Goal: Download file/media

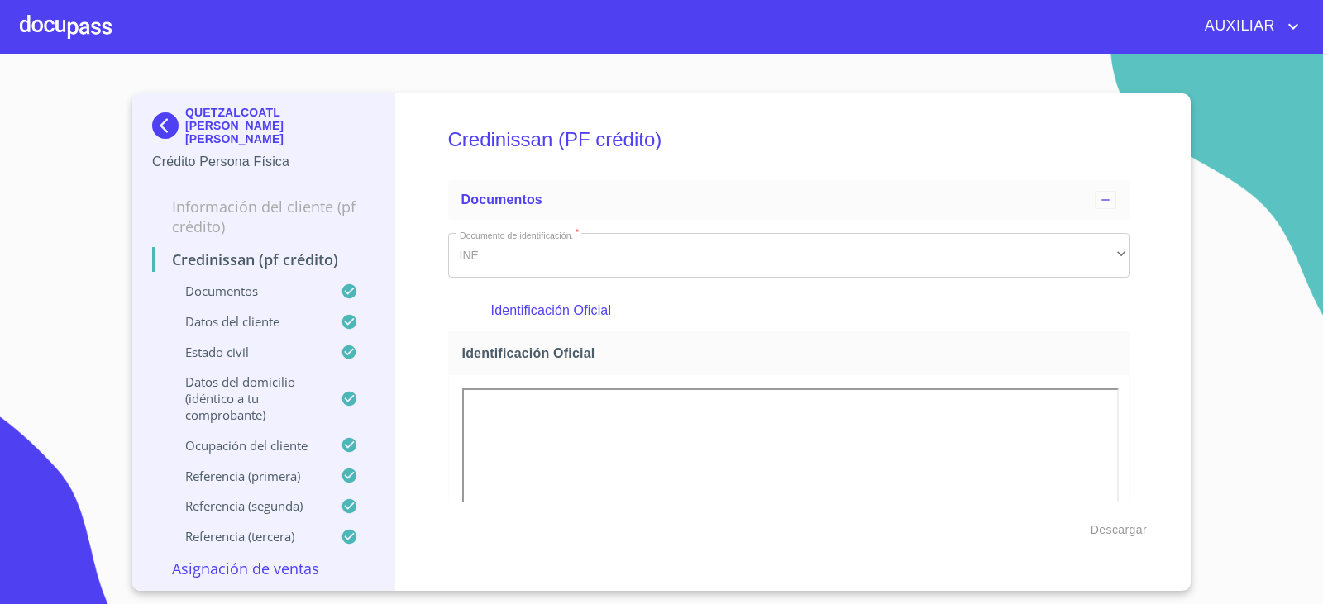
click at [179, 121] on img at bounding box center [168, 125] width 33 height 26
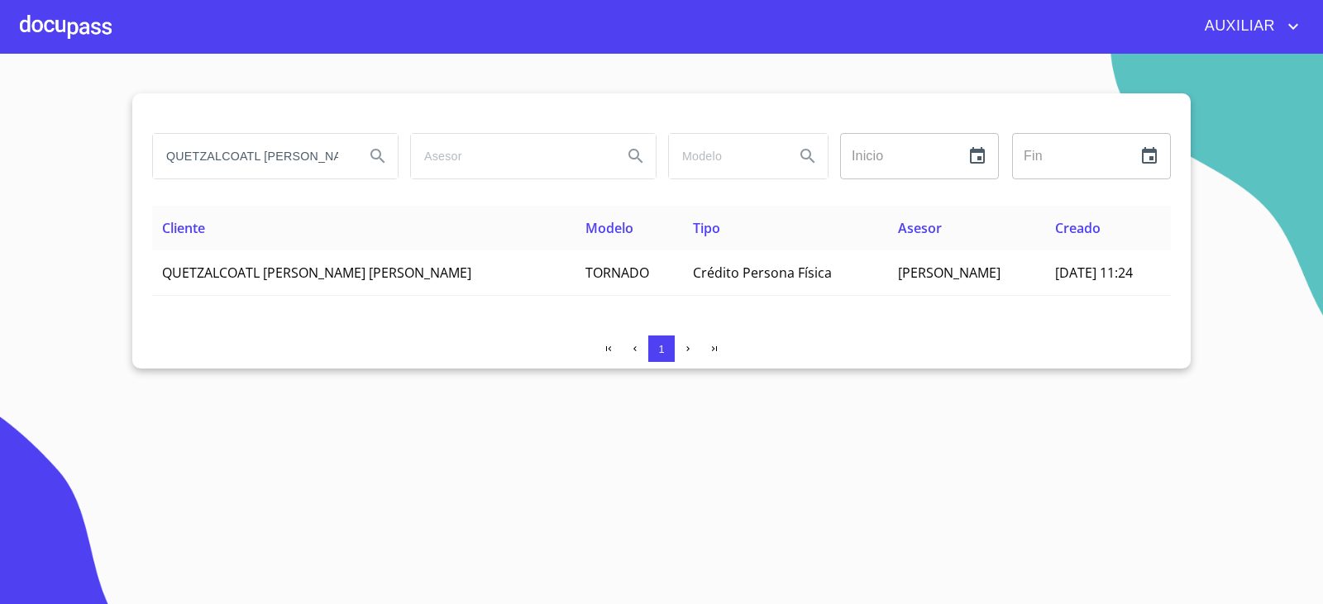
scroll to position [0, 88]
drag, startPoint x: 166, startPoint y: 150, endPoint x: 589, endPoint y: 217, distance: 427.5
click at [589, 217] on div "QUETZALCOATL [PERSON_NAME] [PERSON_NAME] Inicio ​ Fin ​ Cliente Modelo Tipo Ase…" at bounding box center [661, 230] width 1058 height 275
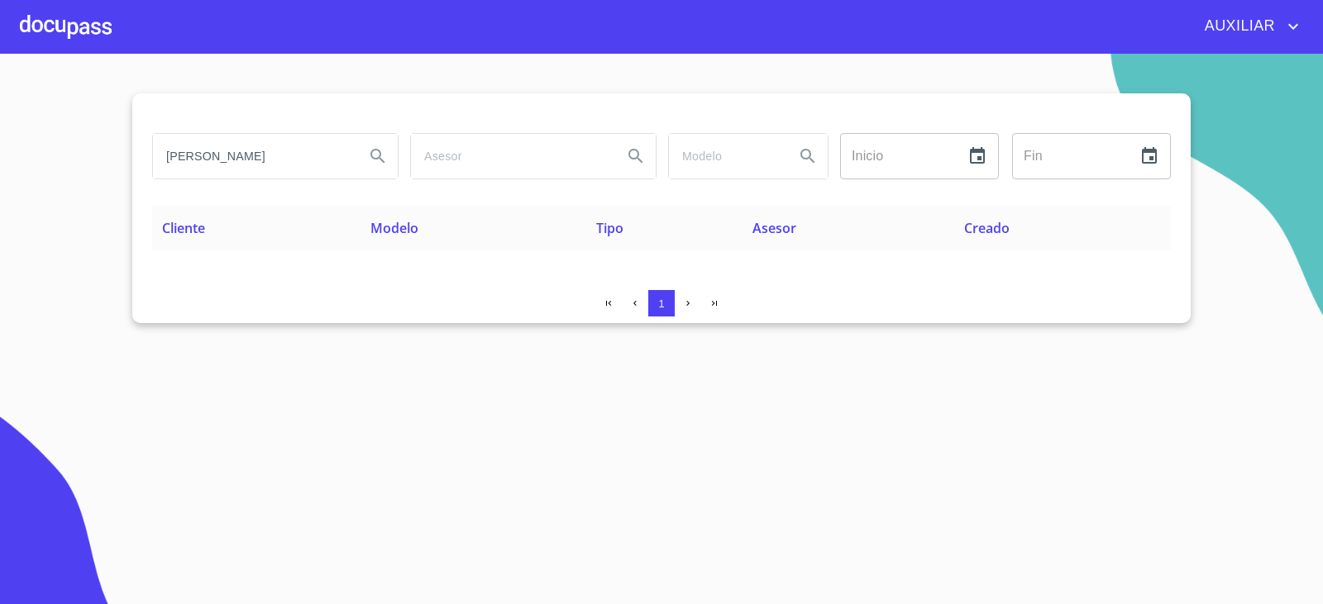
click at [218, 153] on input "[PERSON_NAME]" at bounding box center [252, 156] width 198 height 45
type input "[PERSON_NAME]"
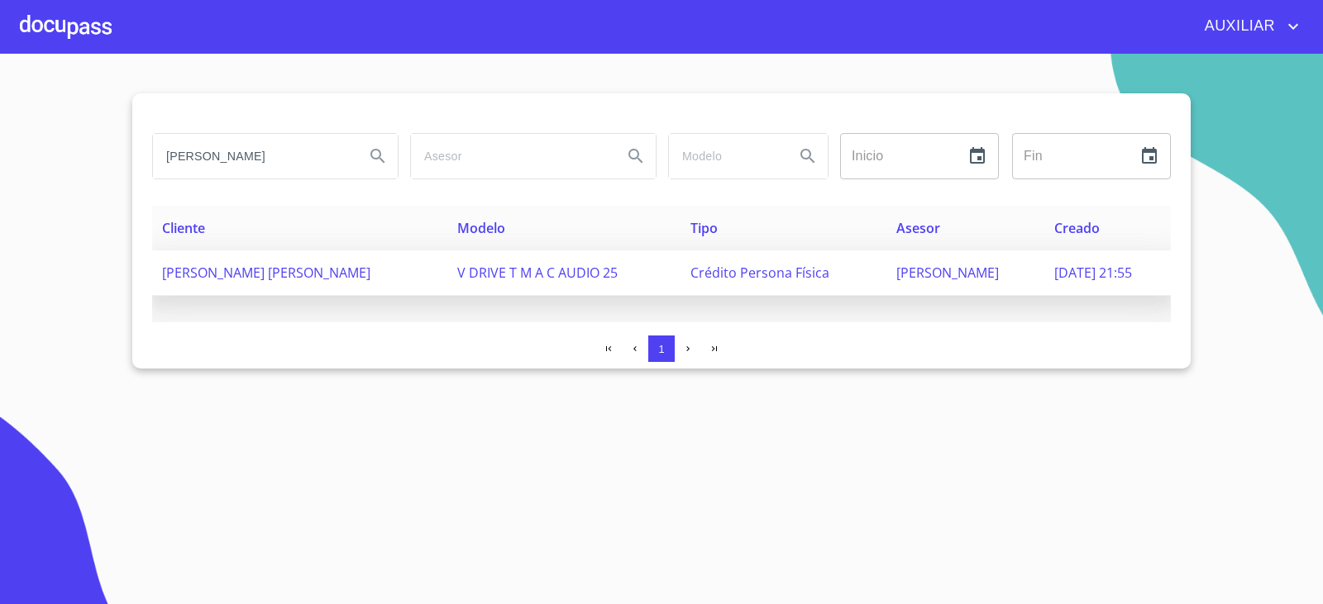
click at [304, 288] on td "[PERSON_NAME] [PERSON_NAME]" at bounding box center [299, 272] width 295 height 45
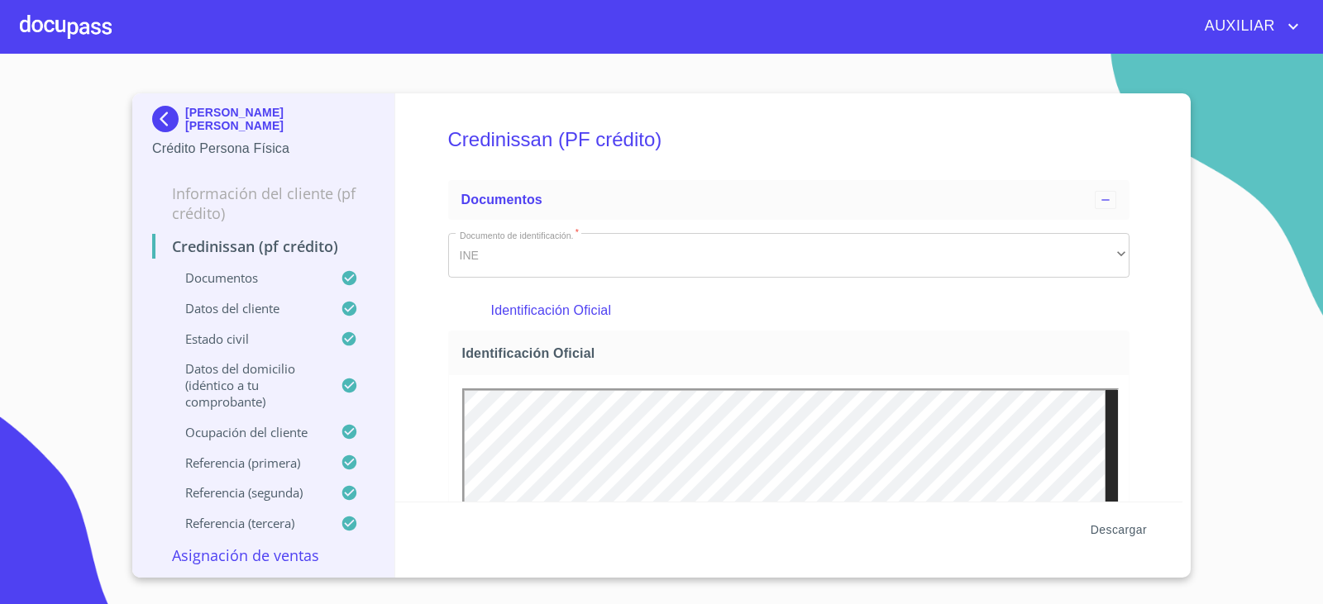
click at [1103, 525] on span "Descargar" at bounding box center [1118, 530] width 56 height 21
click at [192, 112] on p "[PERSON_NAME] [PERSON_NAME]" at bounding box center [279, 119] width 189 height 26
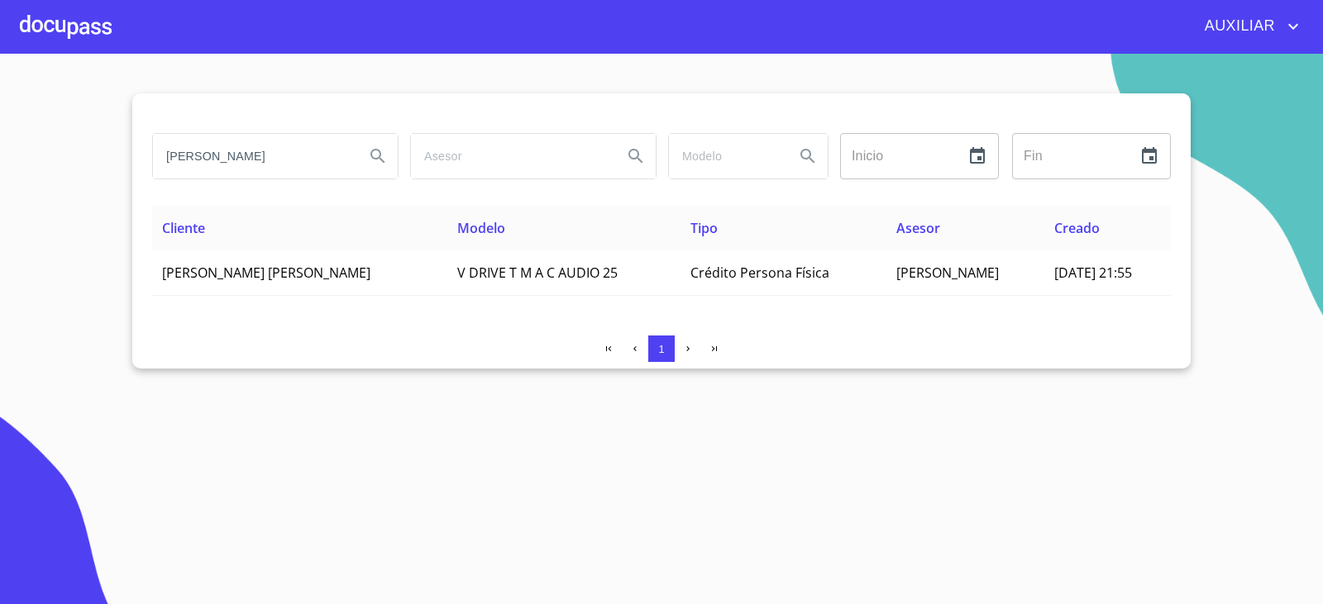
drag, startPoint x: 274, startPoint y: 165, endPoint x: 119, endPoint y: 188, distance: 157.0
click at [119, 188] on section "[PERSON_NAME] ​ Fin ​ Cliente Modelo Tipo Asesor Creado [PERSON_NAME] [PERSON_N…" at bounding box center [661, 329] width 1323 height 551
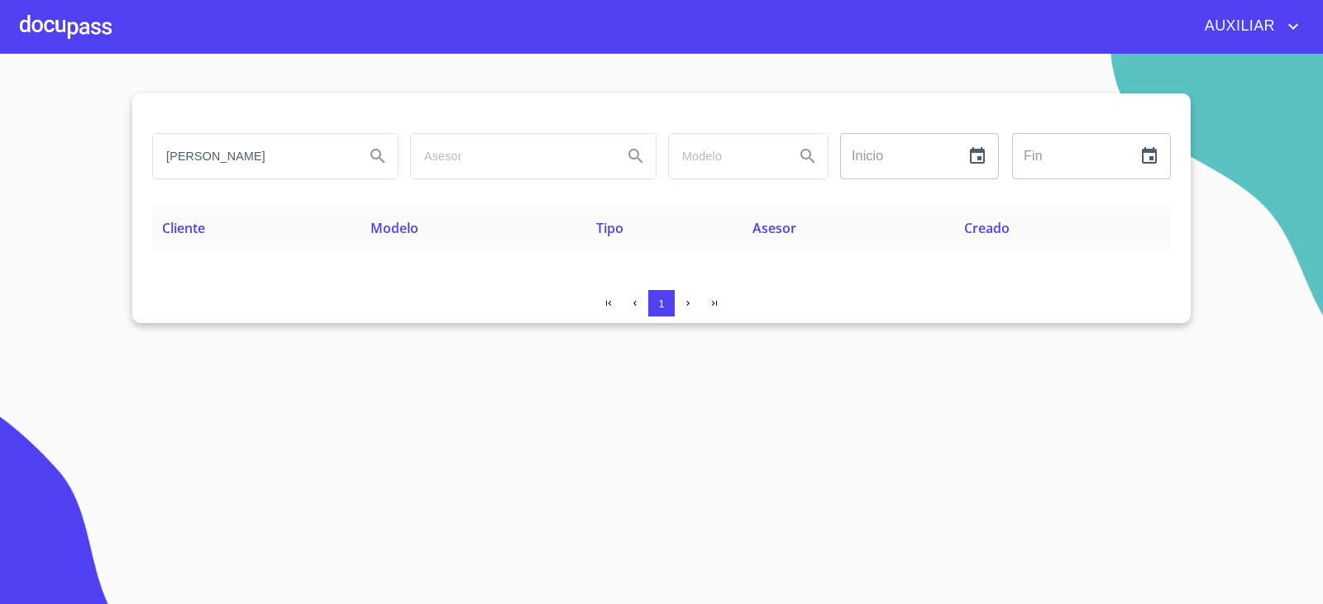
click at [225, 157] on input "[PERSON_NAME]" at bounding box center [252, 156] width 198 height 45
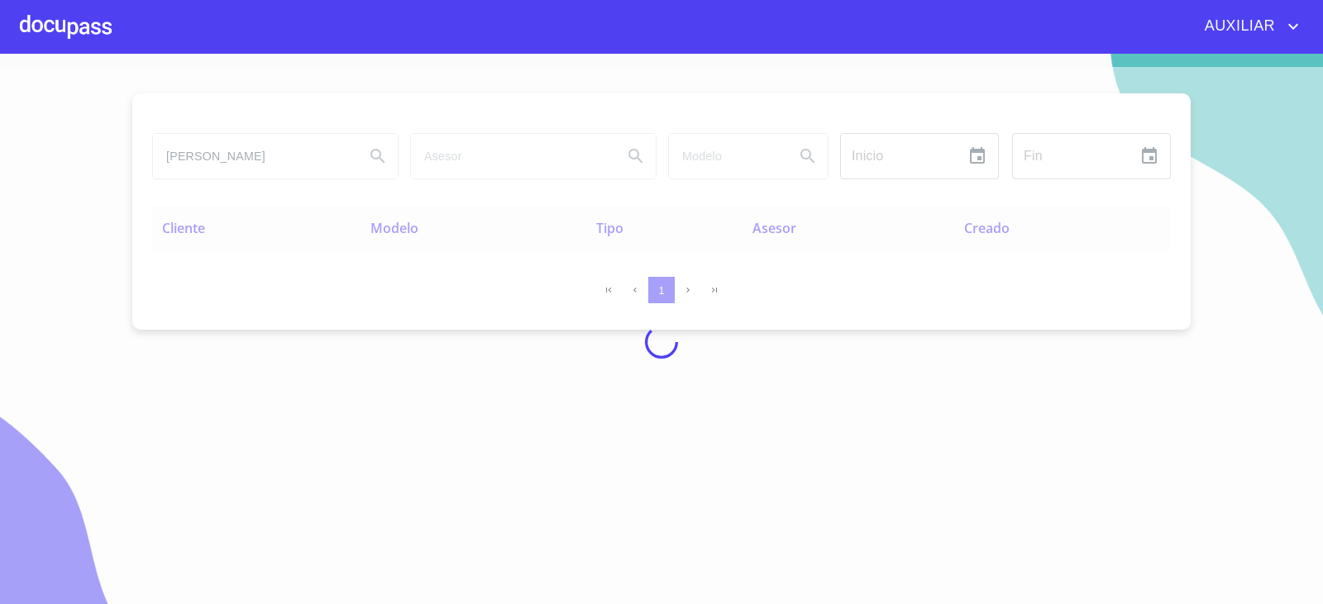
click at [245, 160] on div at bounding box center [661, 342] width 1323 height 551
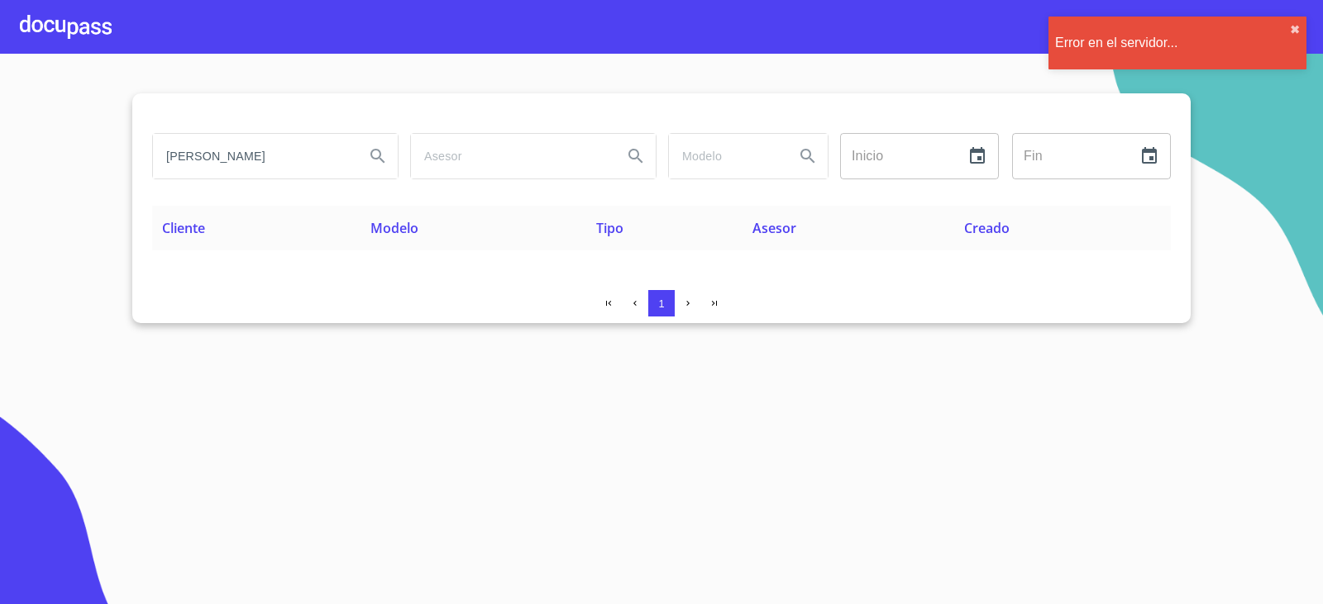
click at [281, 159] on input "[PERSON_NAME]" at bounding box center [252, 156] width 198 height 45
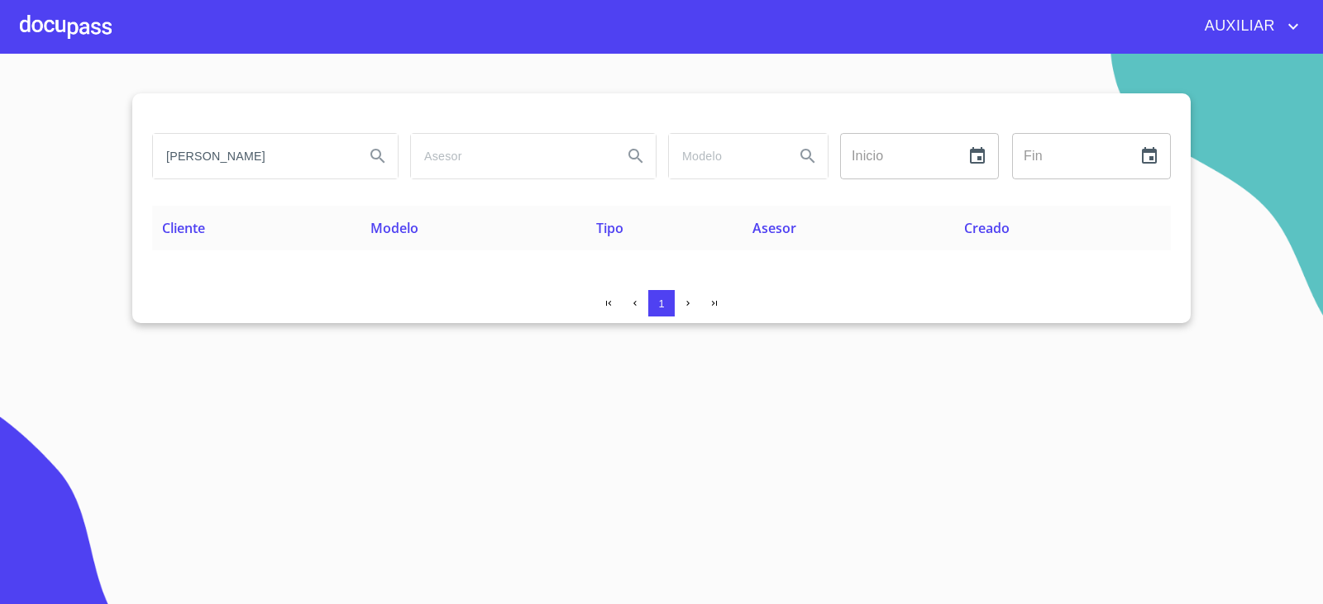
click at [280, 160] on input "[PERSON_NAME]" at bounding box center [252, 156] width 198 height 45
type input "l"
type input "[PERSON_NAME] [PERSON_NAME]"
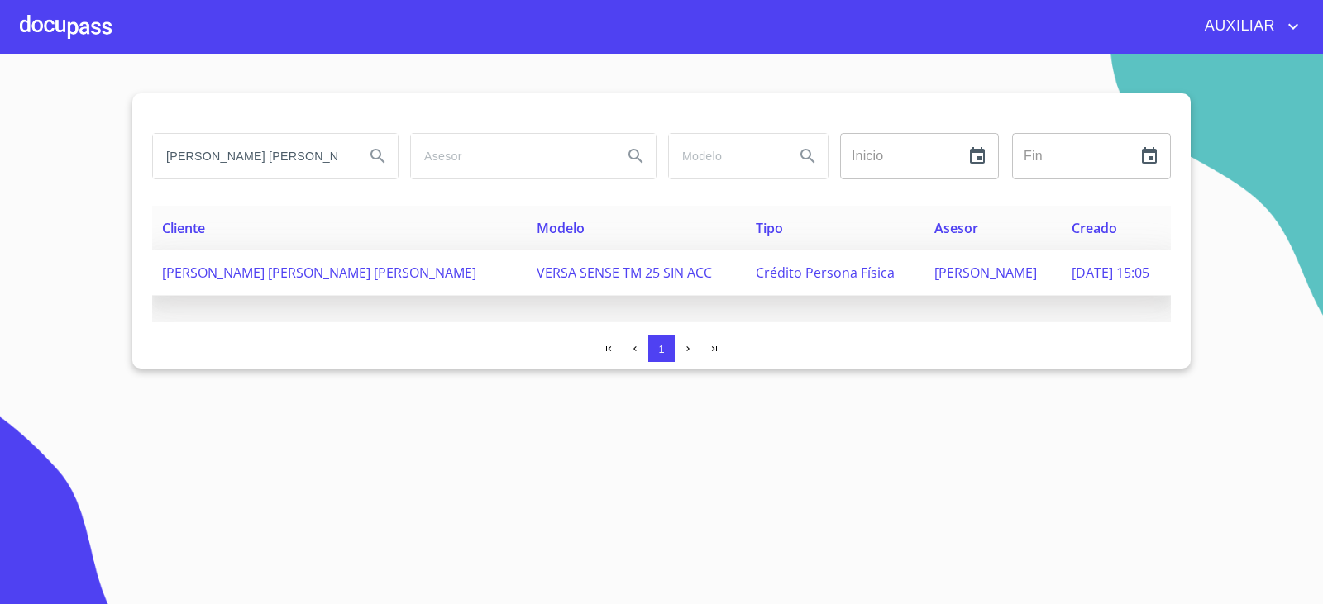
click at [265, 269] on span "[PERSON_NAME] [PERSON_NAME] [PERSON_NAME]" at bounding box center [319, 273] width 314 height 18
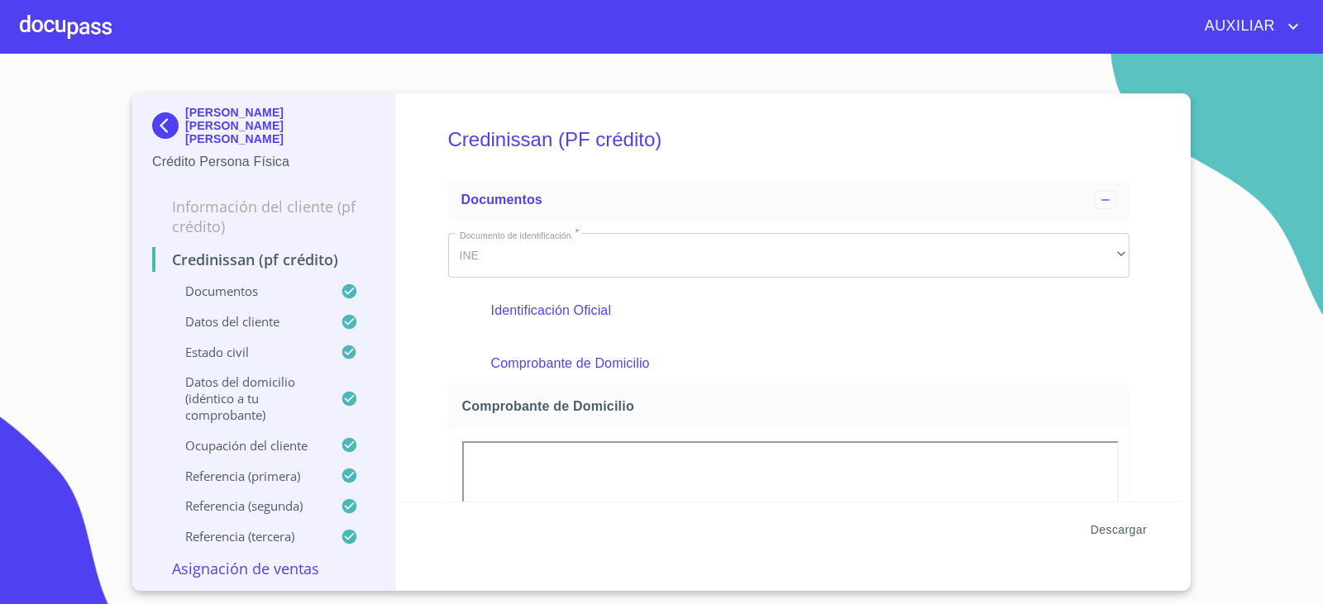
click at [1099, 518] on button "Descargar" at bounding box center [1118, 530] width 69 height 31
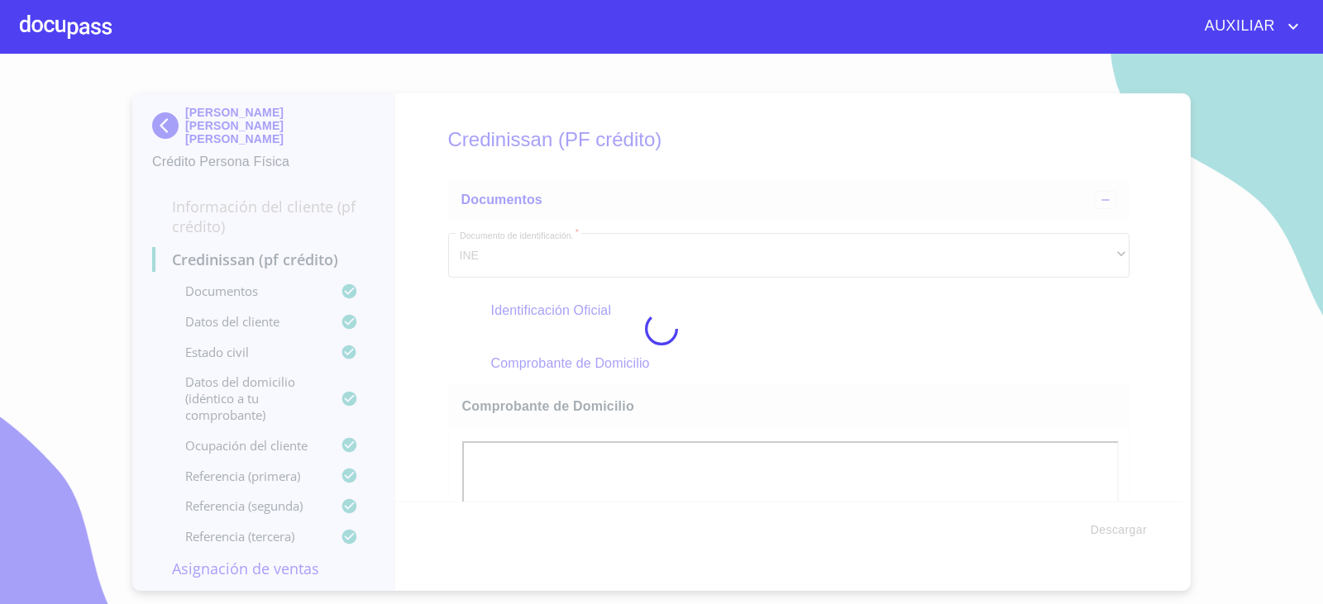
click at [1109, 527] on div at bounding box center [661, 329] width 1323 height 551
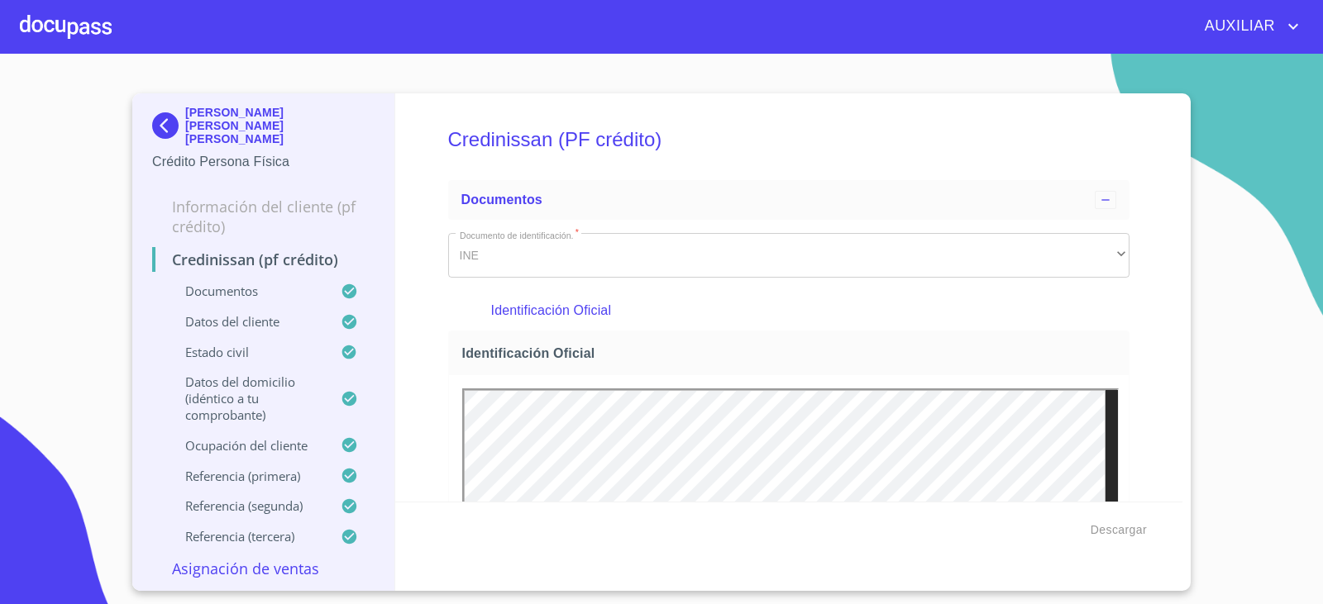
click at [175, 127] on img at bounding box center [168, 125] width 33 height 26
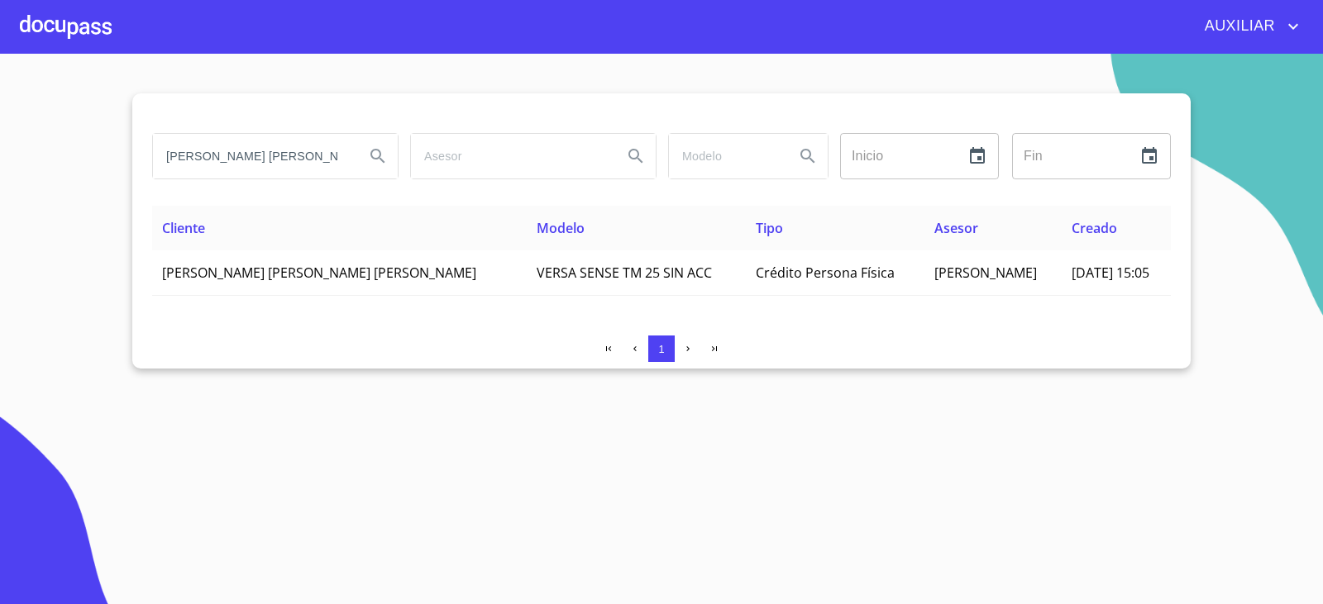
drag, startPoint x: 294, startPoint y: 159, endPoint x: 112, endPoint y: 176, distance: 183.5
click at [112, 176] on section "[PERSON_NAME] [PERSON_NAME] Inicio ​ Fin ​ Cliente Modelo Tipo Asesor Creado [P…" at bounding box center [661, 329] width 1323 height 551
paste input "[PERSON_NAME]"
type input "[PERSON_NAME]"
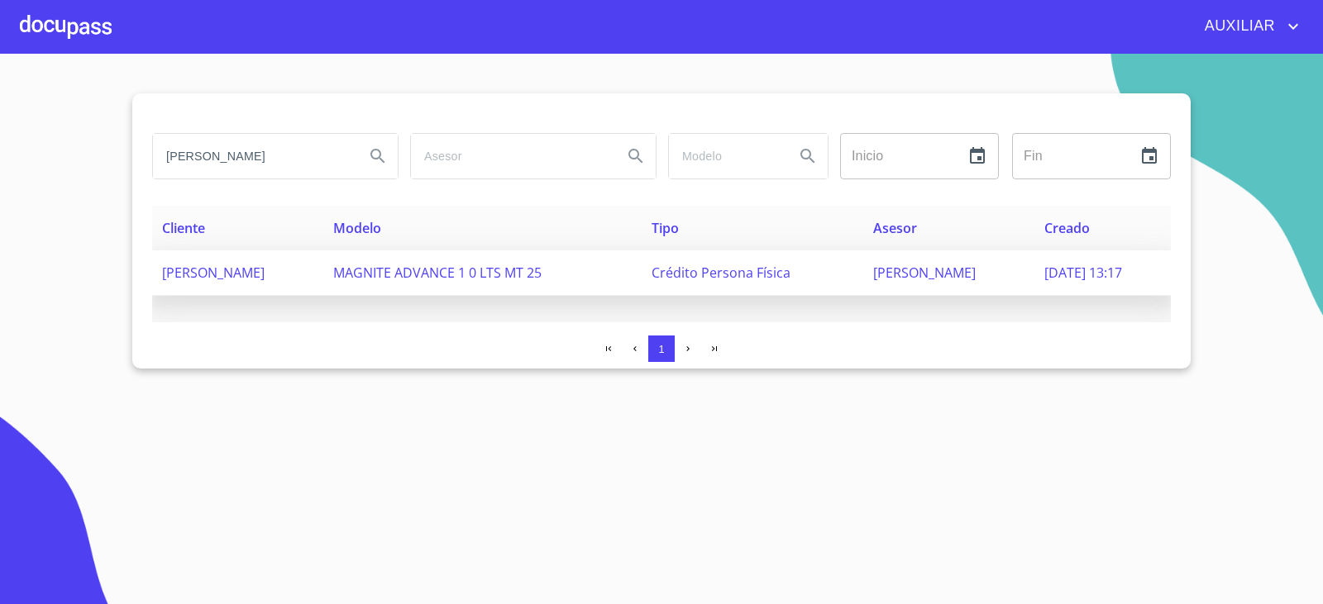
click at [323, 287] on td "[PERSON_NAME]" at bounding box center [237, 272] width 171 height 45
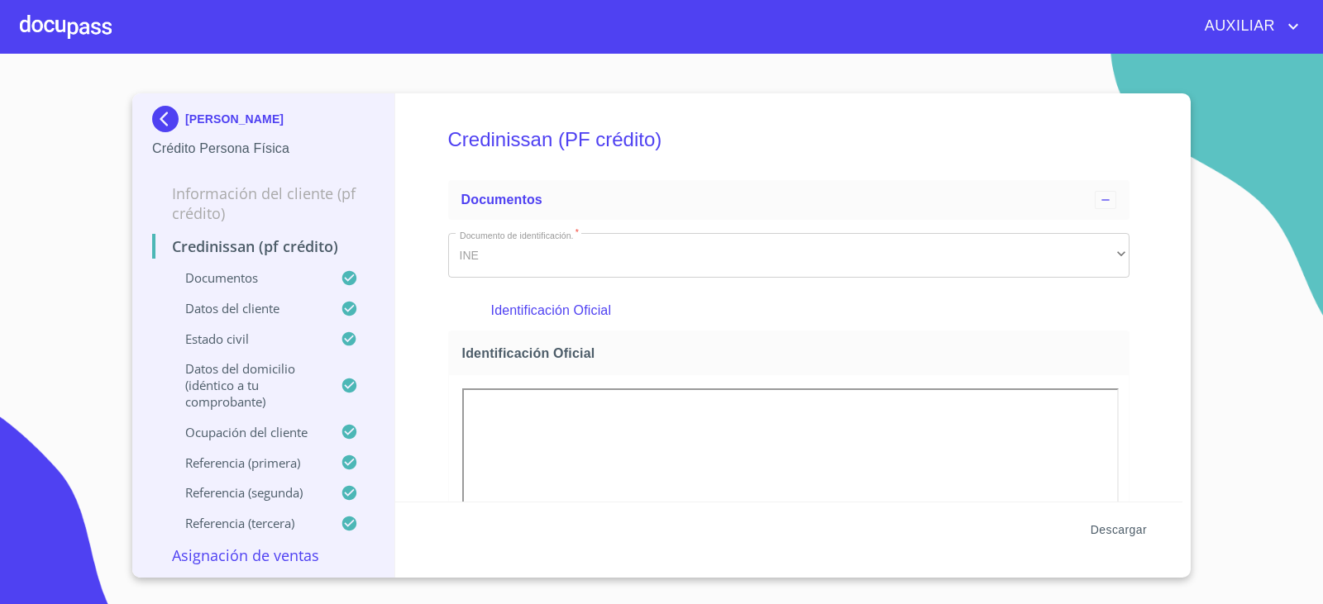
click at [1123, 534] on span "Descargar" at bounding box center [1118, 530] width 56 height 21
click at [179, 126] on img at bounding box center [168, 119] width 33 height 26
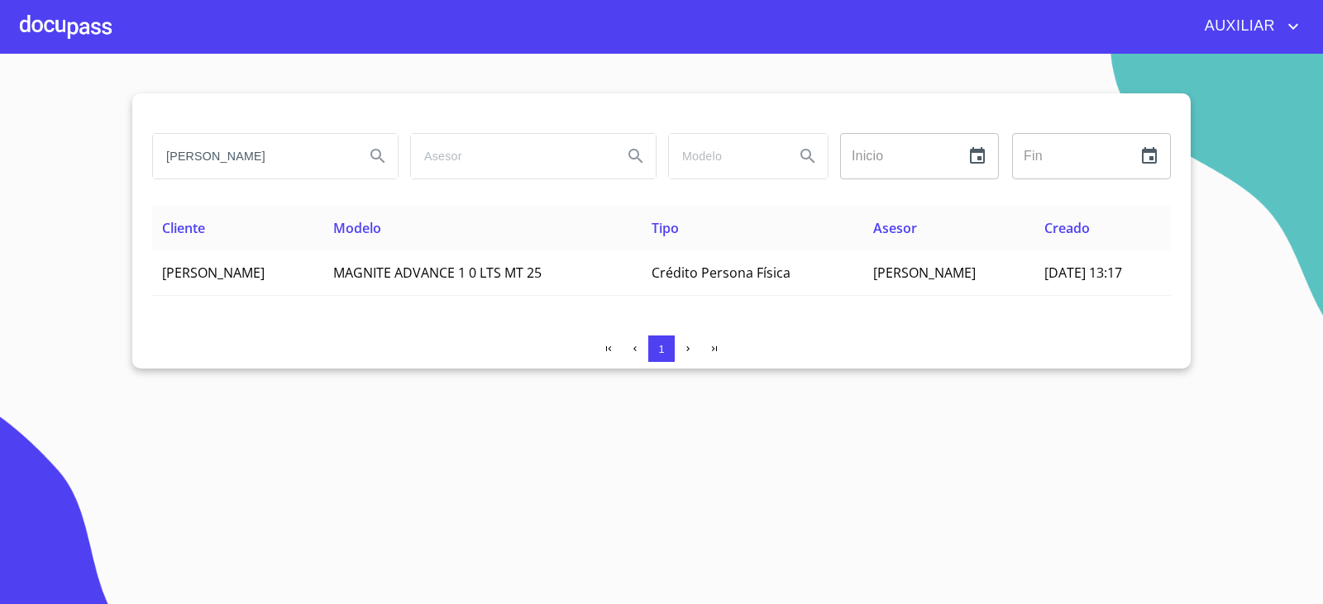
drag, startPoint x: 335, startPoint y: 168, endPoint x: 225, endPoint y: 174, distance: 110.1
click at [216, 172] on input "[PERSON_NAME]" at bounding box center [252, 156] width 198 height 45
type input "J"
type input "[PERSON_NAME]"
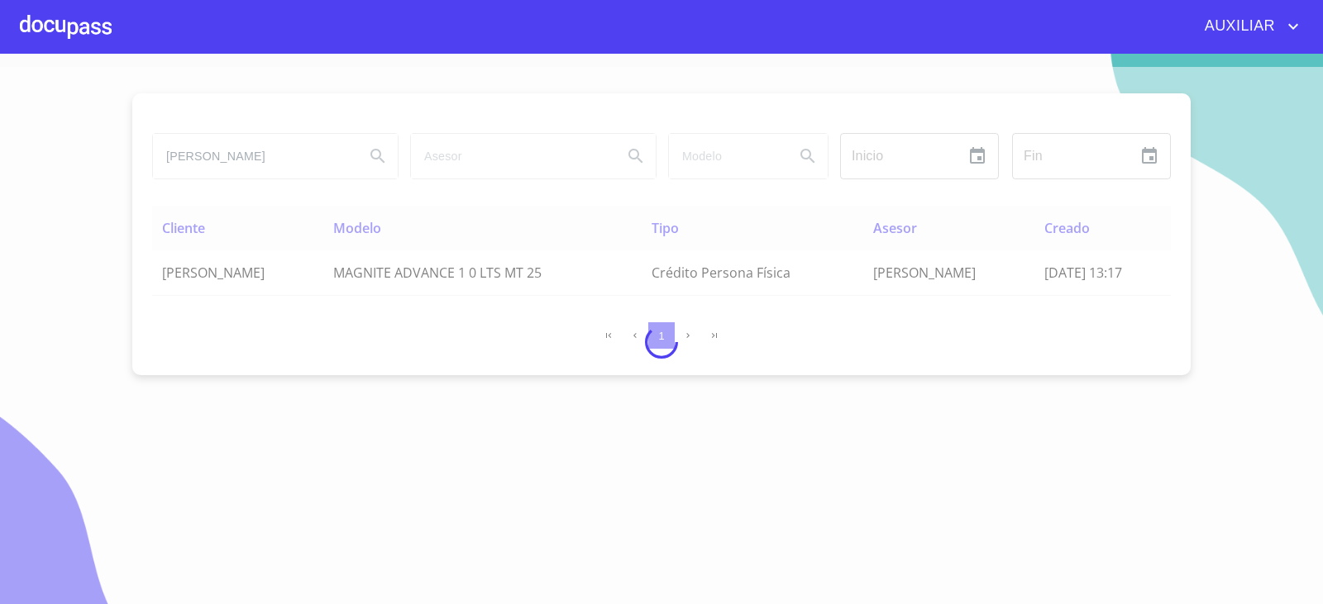
click at [937, 521] on div at bounding box center [661, 342] width 1323 height 551
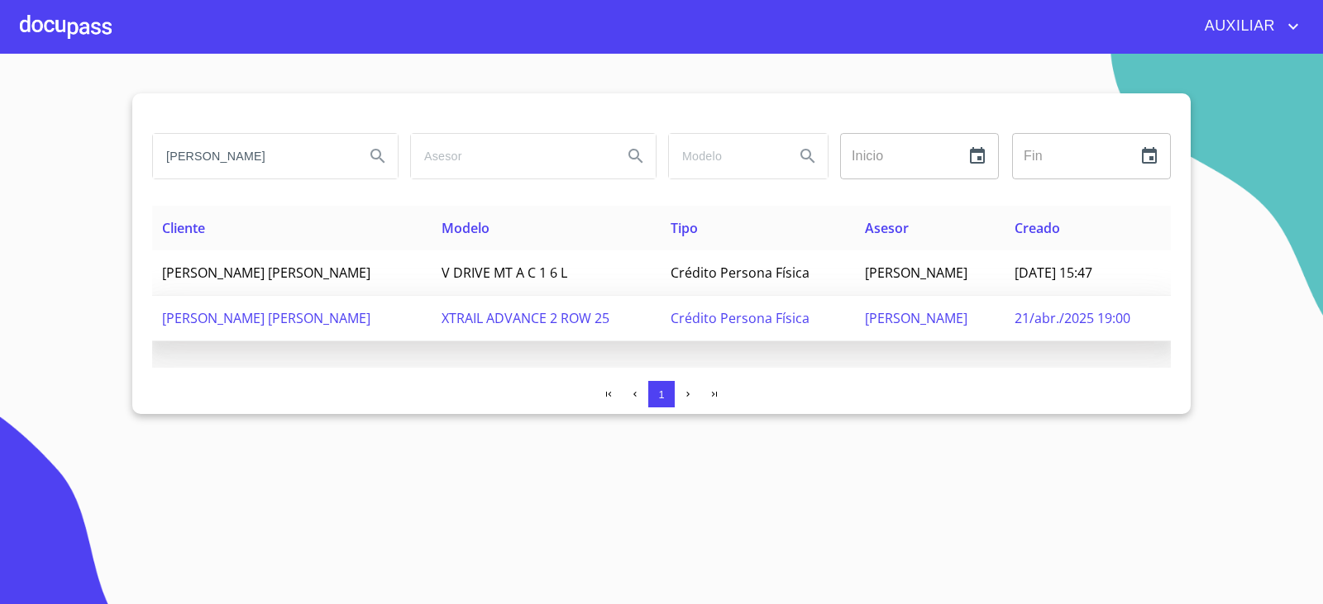
click at [295, 322] on span "[PERSON_NAME] [PERSON_NAME]" at bounding box center [266, 318] width 208 height 18
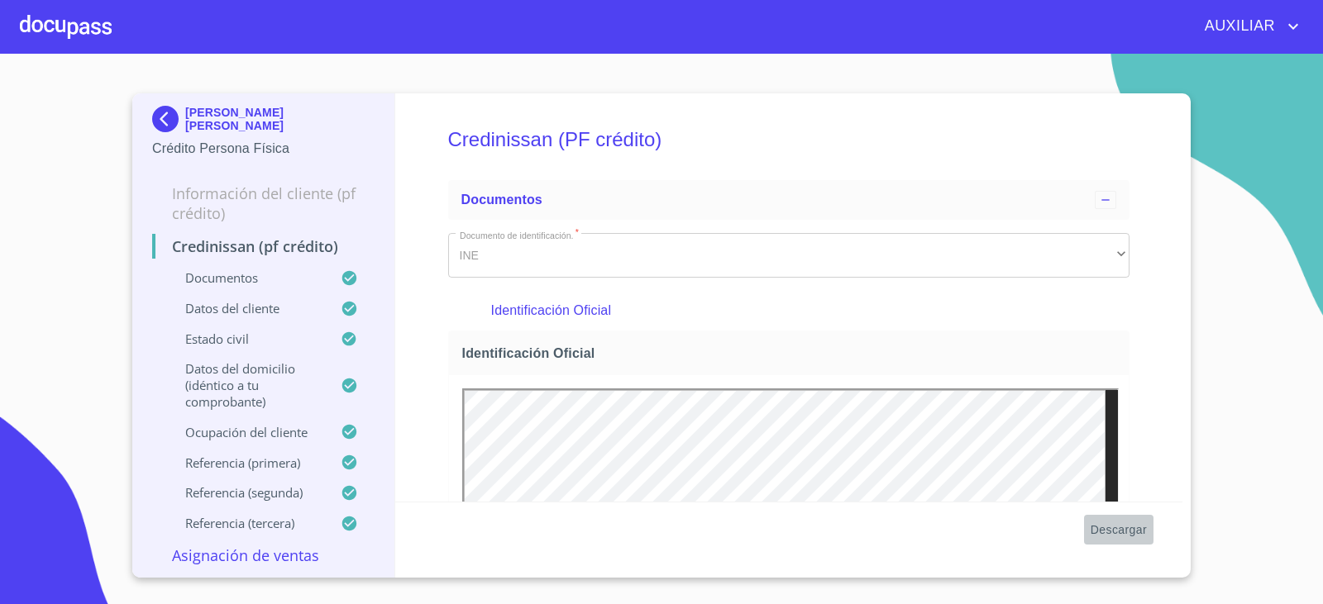
click at [1103, 533] on span "Descargar" at bounding box center [1118, 530] width 56 height 21
